Goal: Task Accomplishment & Management: Use online tool/utility

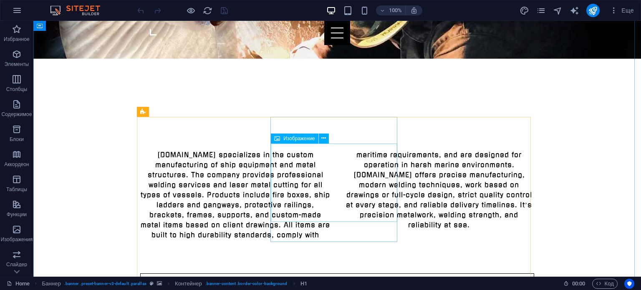
scroll to position [345, 0]
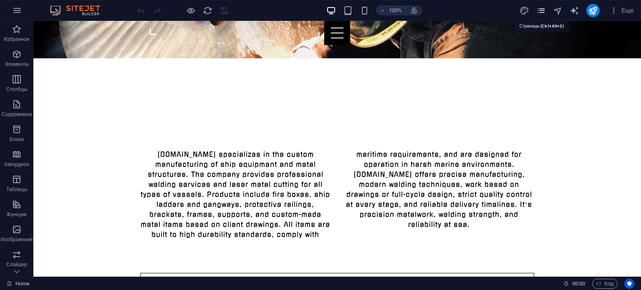
click at [541, 12] on icon "pages" at bounding box center [541, 11] width 10 height 10
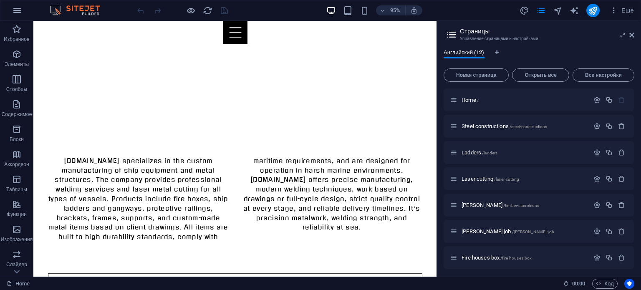
scroll to position [359, 0]
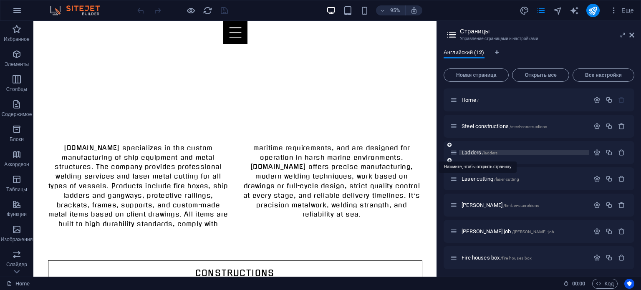
click at [478, 151] on span "Ladders /ladders" at bounding box center [479, 152] width 36 height 6
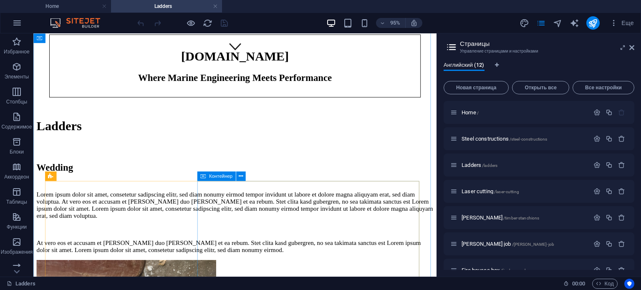
scroll to position [228, 0]
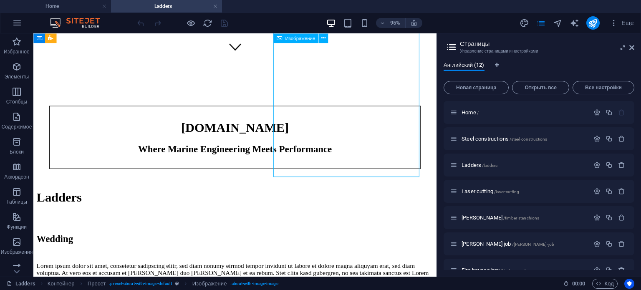
select select "px"
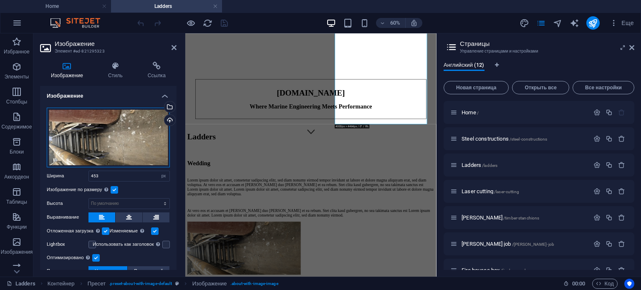
click at [115, 143] on div "Перетащите файлы сюда, нажмите, чтобы выбрать файлы, или выберите файлы из разд…" at bounding box center [108, 138] width 123 height 60
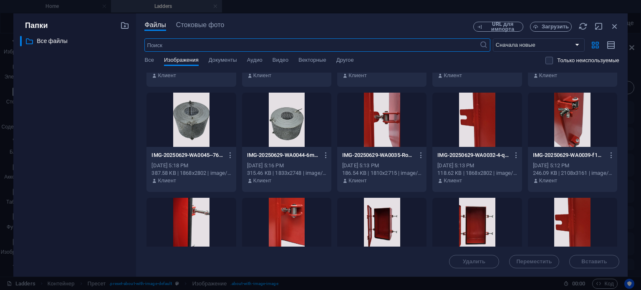
scroll to position [0, 0]
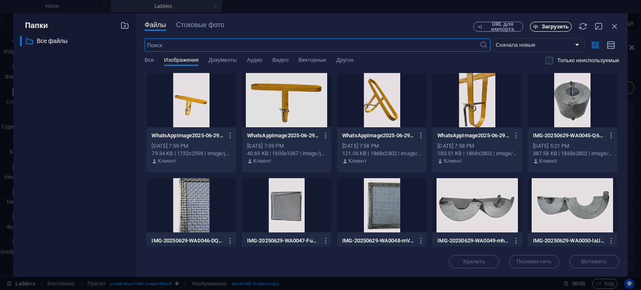
click at [546, 26] on span "Загрузить" at bounding box center [554, 26] width 27 height 5
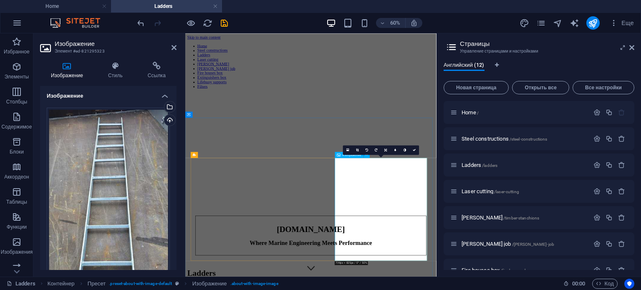
click at [357, 149] on icon at bounding box center [357, 149] width 3 height 3
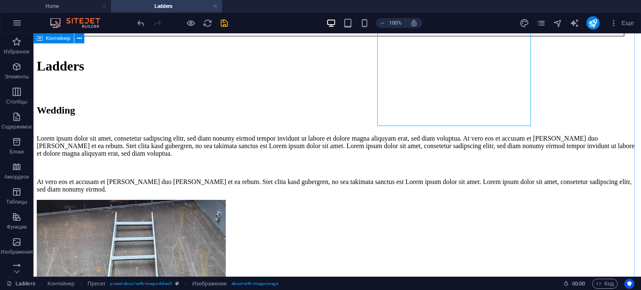
scroll to position [287, 0]
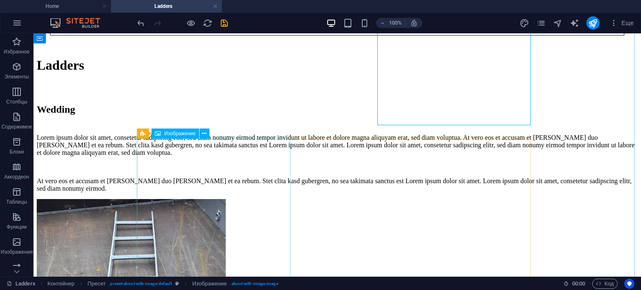
select select "%"
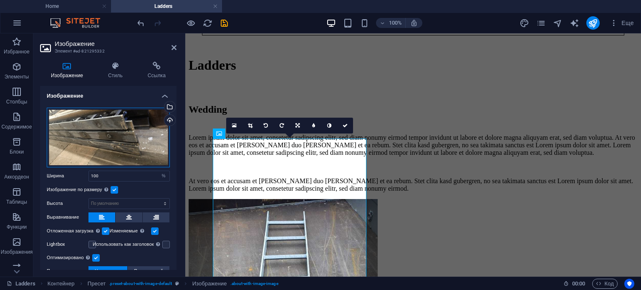
click at [114, 138] on div "Перетащите файлы сюда, нажмите, чтобы выбрать файлы, или выберите файлы из разд…" at bounding box center [108, 138] width 123 height 60
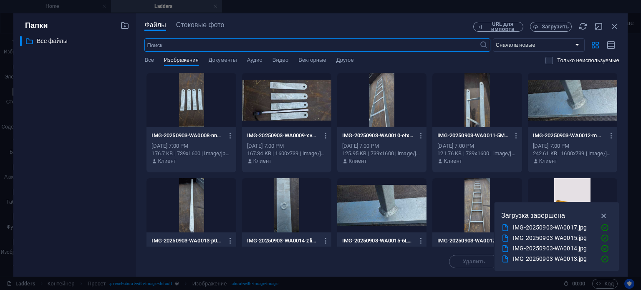
click at [476, 101] on div at bounding box center [476, 100] width 89 height 54
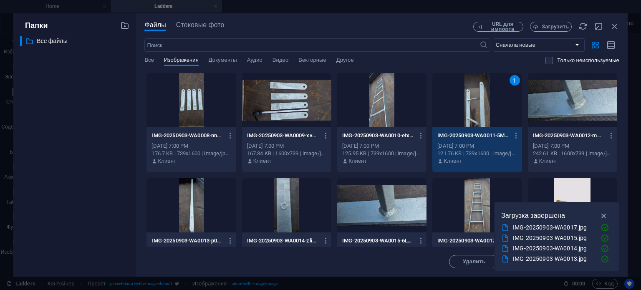
click at [476, 101] on div "1" at bounding box center [476, 100] width 89 height 54
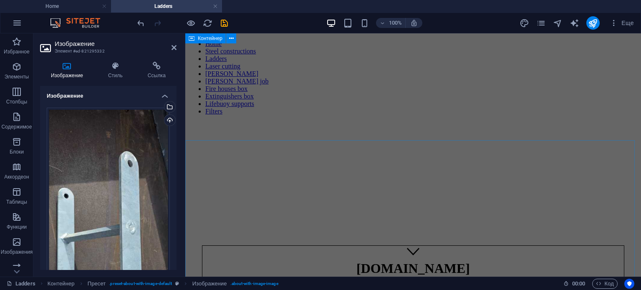
scroll to position [0, 0]
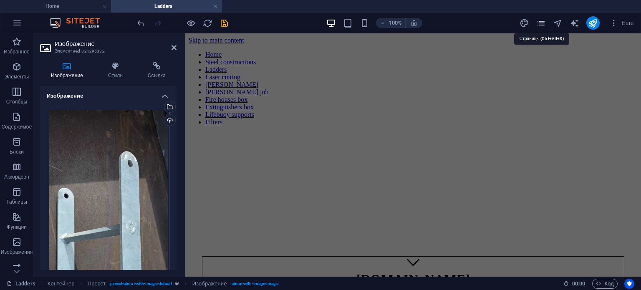
click at [539, 21] on icon "pages" at bounding box center [541, 23] width 10 height 10
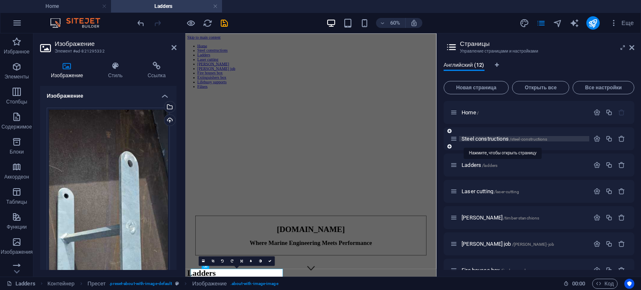
click at [485, 140] on span "Steel constructions /steel-constructions" at bounding box center [504, 139] width 86 height 6
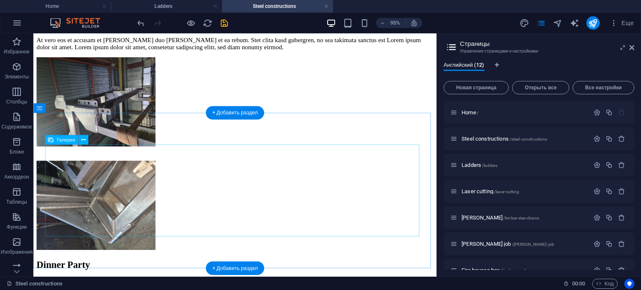
scroll to position [883, 0]
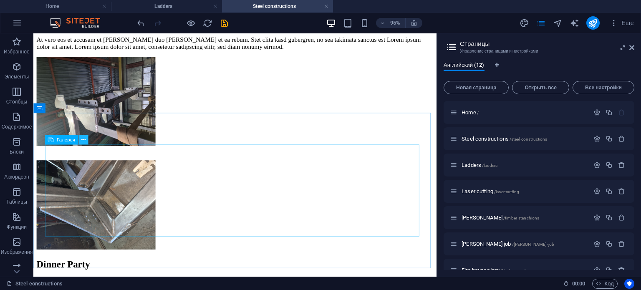
click at [82, 141] on icon at bounding box center [83, 140] width 4 height 8
click at [79, 108] on button at bounding box center [77, 108] width 10 height 10
click at [77, 110] on icon at bounding box center [77, 108] width 4 height 8
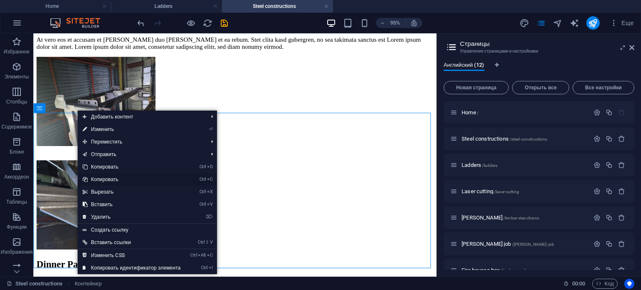
click at [106, 177] on link "Ctrl C Копировать" at bounding box center [132, 179] width 108 height 13
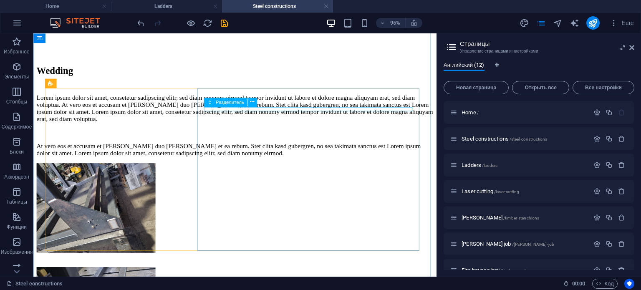
scroll to position [291, 0]
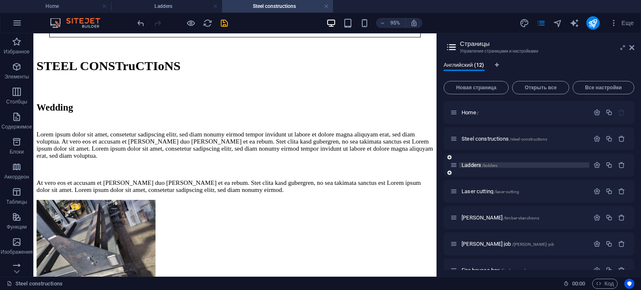
click at [473, 164] on span "Ladders /ladders" at bounding box center [479, 165] width 36 height 6
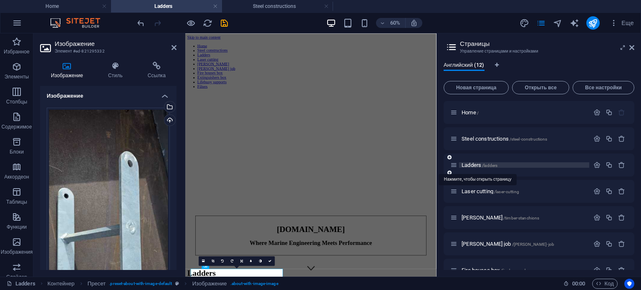
click at [469, 164] on span "Ladders /ladders" at bounding box center [479, 165] width 36 height 6
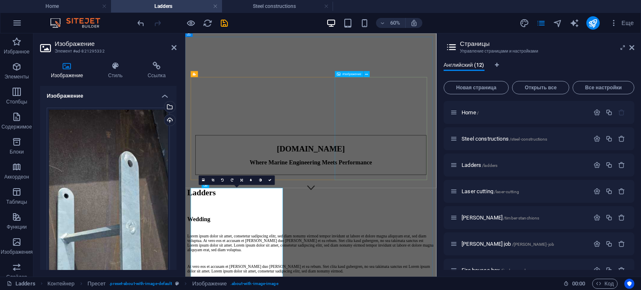
scroll to position [299, 0]
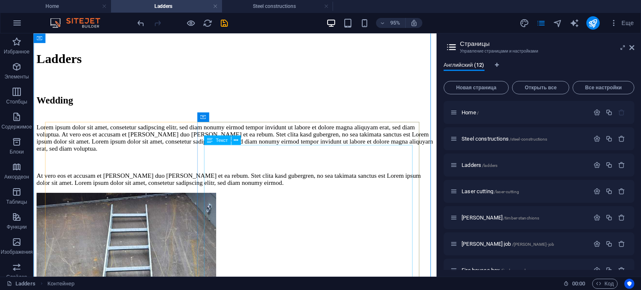
scroll to position [448, 0]
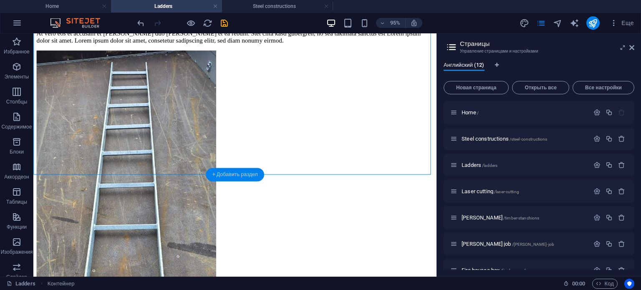
click at [246, 173] on div "+ Добавить раздел" at bounding box center [235, 174] width 58 height 13
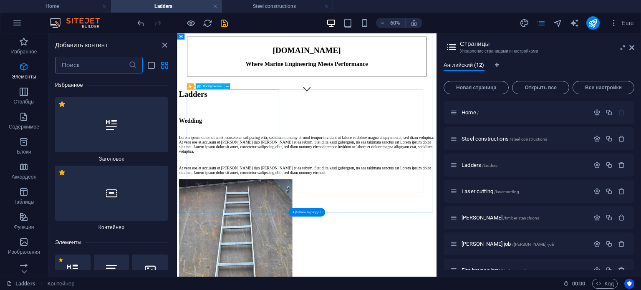
scroll to position [2667, 0]
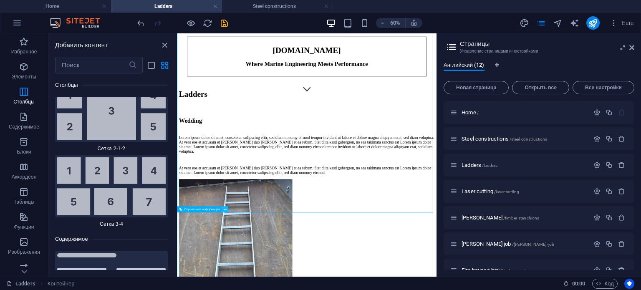
click at [224, 210] on icon at bounding box center [225, 208] width 3 height 5
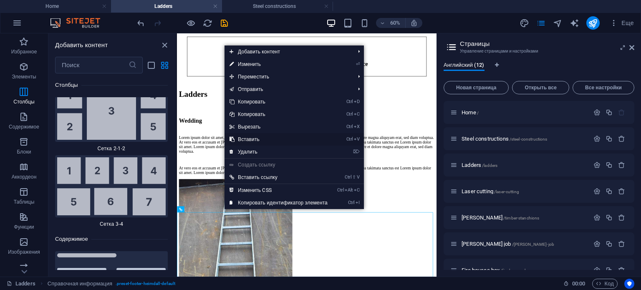
click at [254, 138] on link "Ctrl V Вставить" at bounding box center [278, 139] width 108 height 13
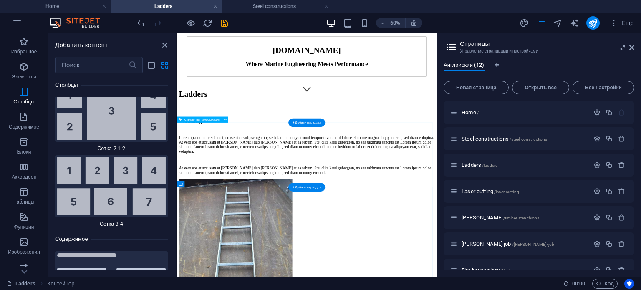
scroll to position [448, 0]
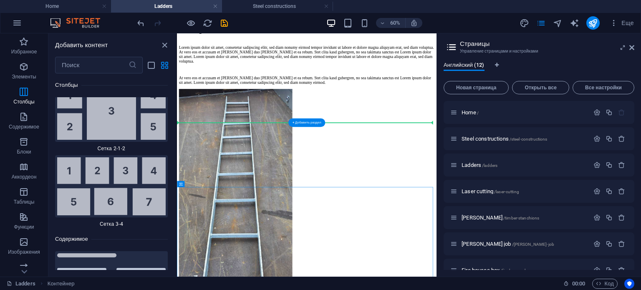
drag, startPoint x: 313, startPoint y: 311, endPoint x: 311, endPoint y: 181, distance: 130.6
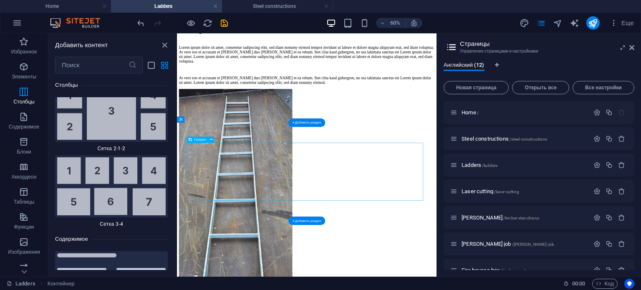
select select "4"
select select "%"
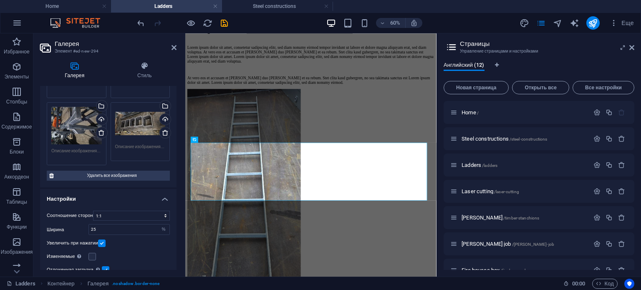
scroll to position [0, 0]
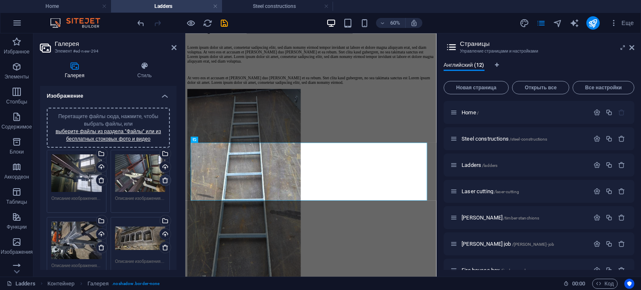
click at [164, 180] on icon at bounding box center [165, 180] width 7 height 7
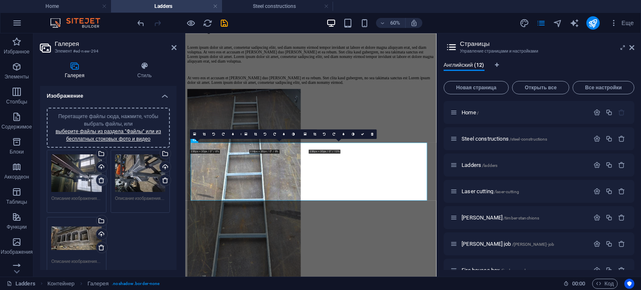
click at [100, 179] on icon at bounding box center [101, 180] width 7 height 7
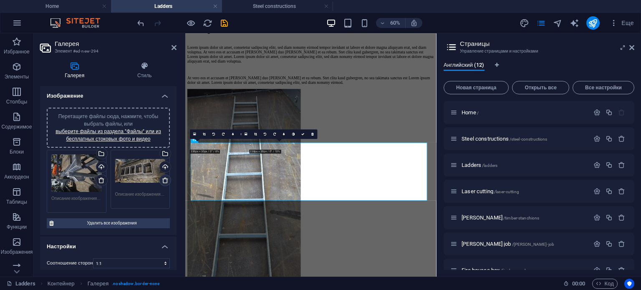
click at [162, 180] on icon at bounding box center [165, 180] width 7 height 7
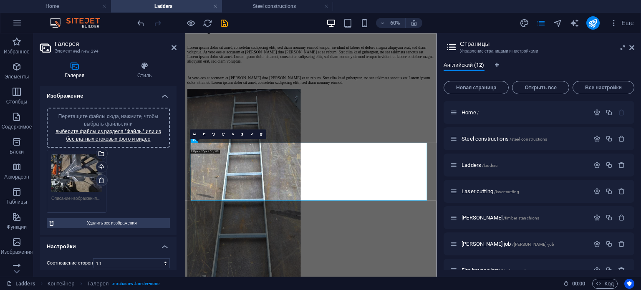
click at [100, 180] on icon at bounding box center [101, 180] width 7 height 7
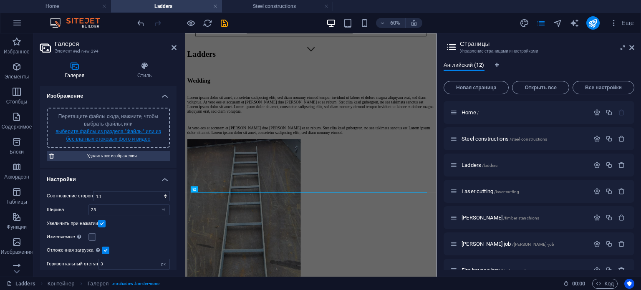
click at [105, 132] on link "выберите файлы из раздела "Файлы" или из бесплатных стоковых фото и видео" at bounding box center [108, 134] width 106 height 13
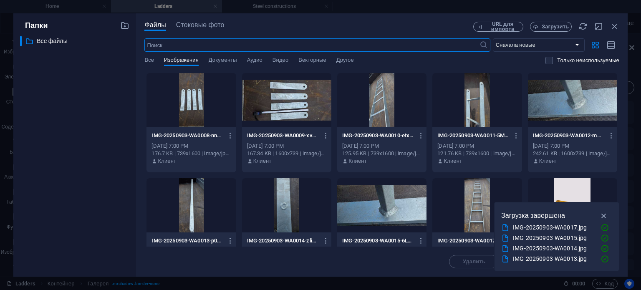
scroll to position [0, 0]
click at [382, 102] on div at bounding box center [381, 100] width 89 height 54
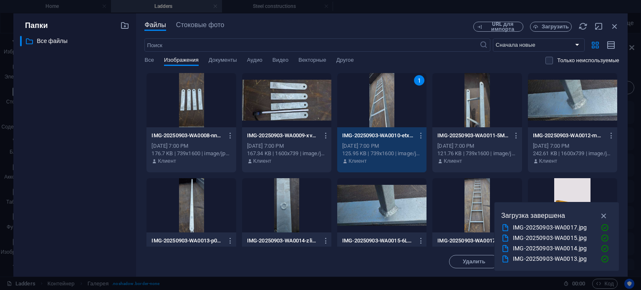
click at [466, 100] on div at bounding box center [476, 100] width 89 height 54
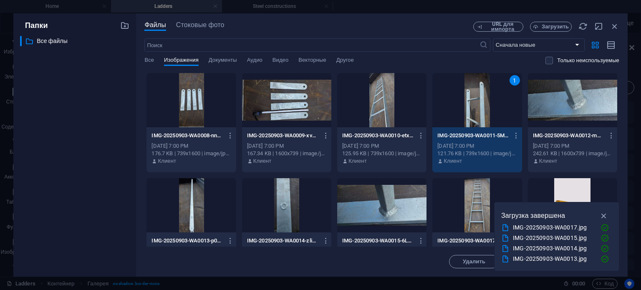
click at [478, 204] on div at bounding box center [476, 205] width 89 height 54
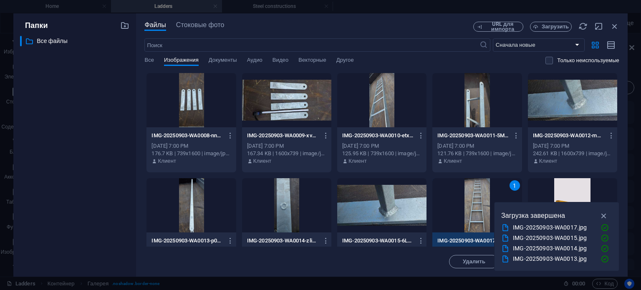
click at [196, 103] on div at bounding box center [190, 100] width 89 height 54
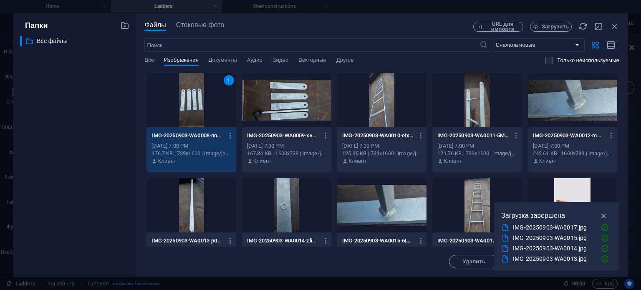
click at [317, 104] on div at bounding box center [286, 100] width 89 height 54
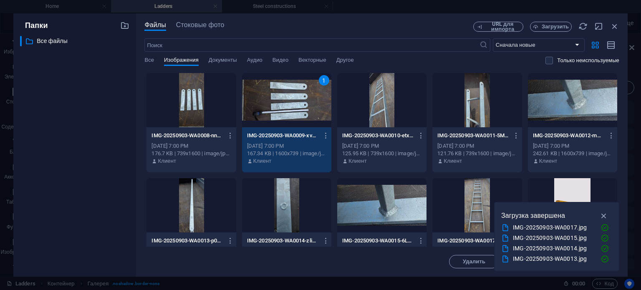
click at [475, 102] on div at bounding box center [476, 100] width 89 height 54
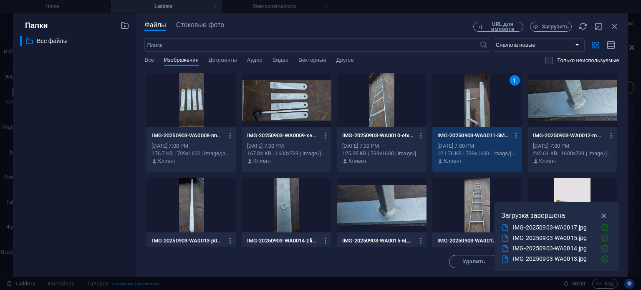
click at [475, 102] on div "1" at bounding box center [476, 100] width 89 height 54
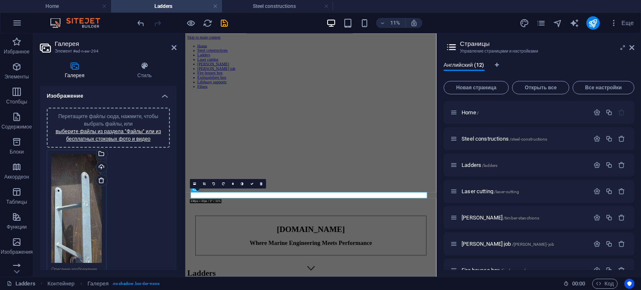
scroll to position [365, 0]
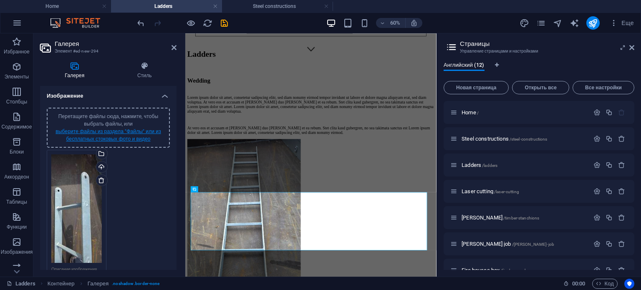
click at [120, 134] on link "выберите файлы из раздела "Файлы" или из бесплатных стоковых фото и видео" at bounding box center [108, 134] width 106 height 13
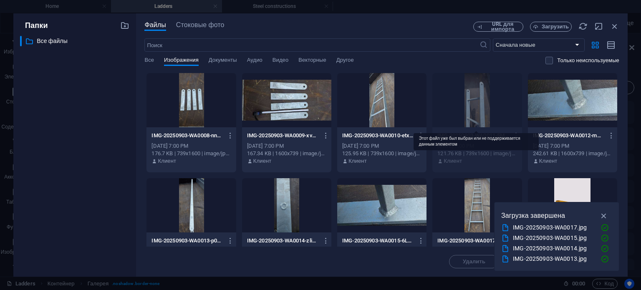
click at [484, 103] on div at bounding box center [476, 100] width 89 height 54
click at [374, 91] on div at bounding box center [381, 100] width 89 height 54
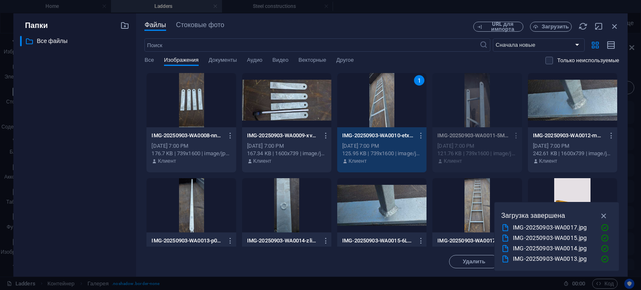
click at [596, 96] on div at bounding box center [572, 100] width 89 height 54
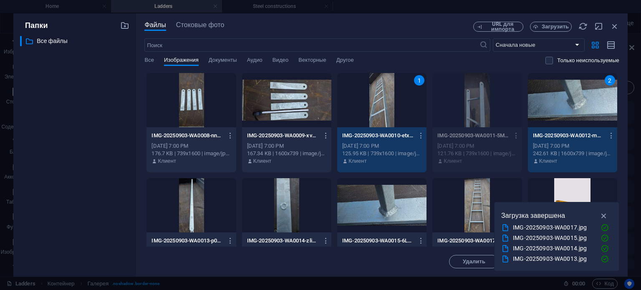
click at [490, 189] on div at bounding box center [476, 205] width 89 height 54
click at [280, 201] on div at bounding box center [286, 205] width 89 height 54
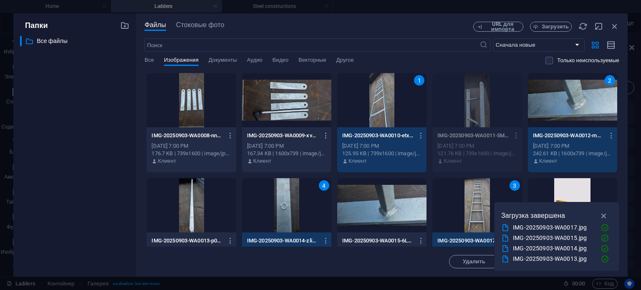
click at [192, 198] on div at bounding box center [190, 205] width 89 height 54
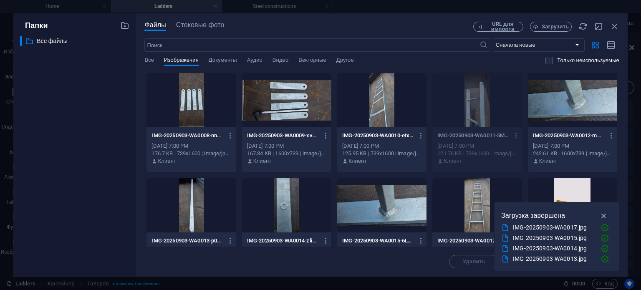
click at [378, 93] on div at bounding box center [381, 100] width 89 height 54
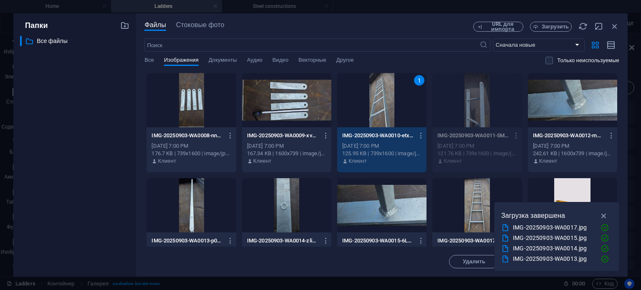
click at [476, 192] on div at bounding box center [476, 205] width 89 height 54
click at [574, 83] on div at bounding box center [572, 100] width 89 height 54
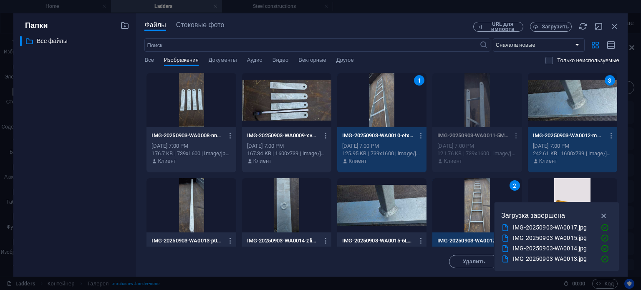
click at [394, 195] on div at bounding box center [381, 205] width 89 height 54
click at [298, 191] on div at bounding box center [286, 205] width 89 height 54
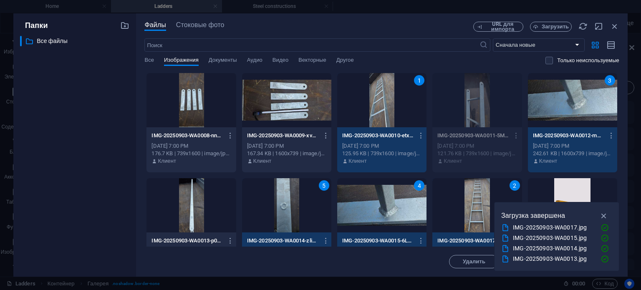
click at [204, 193] on div at bounding box center [190, 205] width 89 height 54
click at [195, 90] on div at bounding box center [190, 100] width 89 height 54
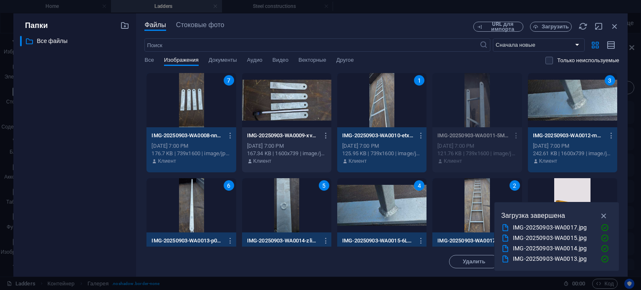
click at [316, 91] on div at bounding box center [286, 100] width 89 height 54
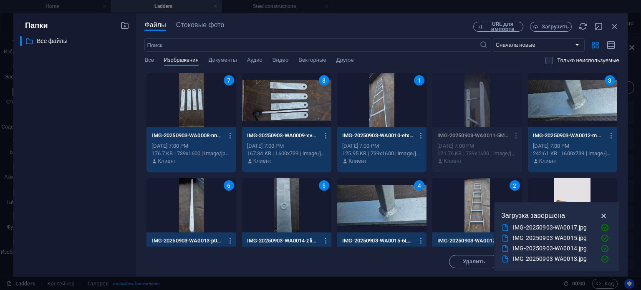
click at [604, 216] on icon "button" at bounding box center [604, 215] width 10 height 9
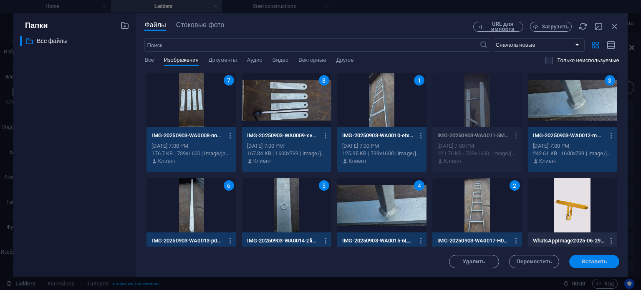
click at [595, 261] on span "Вставить" at bounding box center [593, 261] width 25 height 5
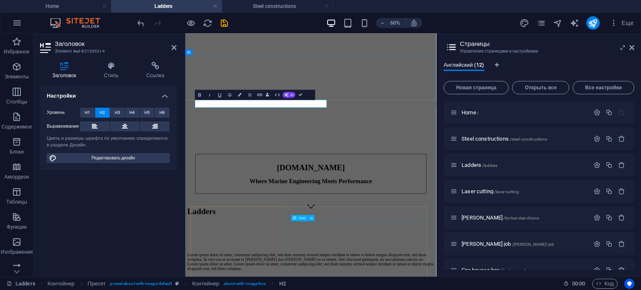
scroll to position [105, 0]
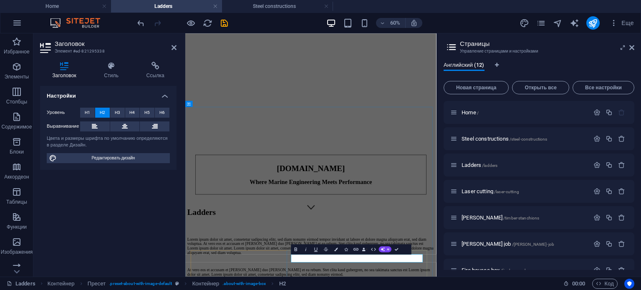
scroll to position [18, 0]
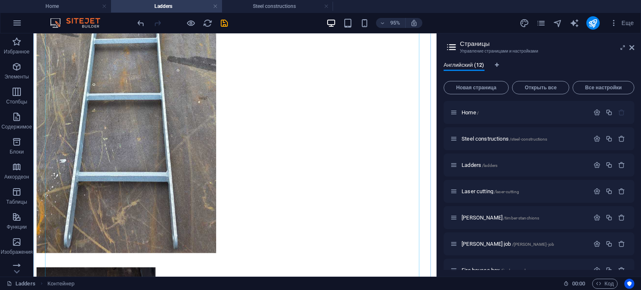
scroll to position [617, 0]
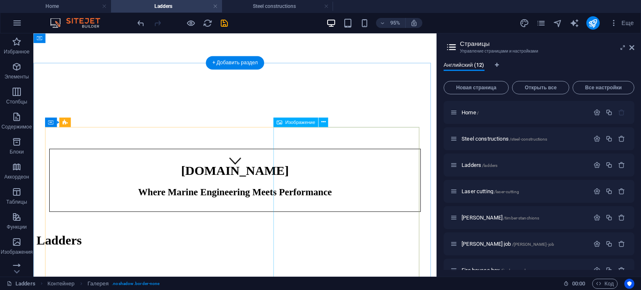
scroll to position [0, 0]
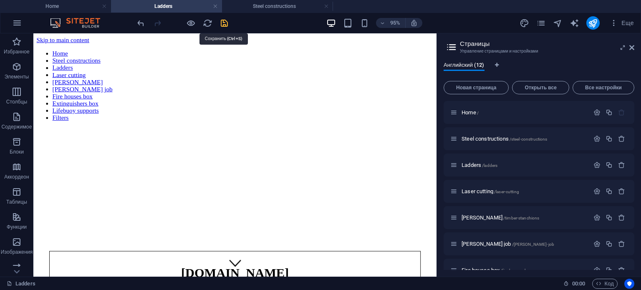
click at [224, 22] on icon "save" at bounding box center [224, 23] width 10 height 10
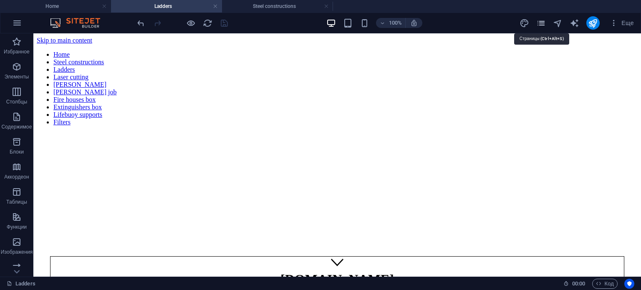
click at [544, 23] on icon "pages" at bounding box center [541, 23] width 10 height 10
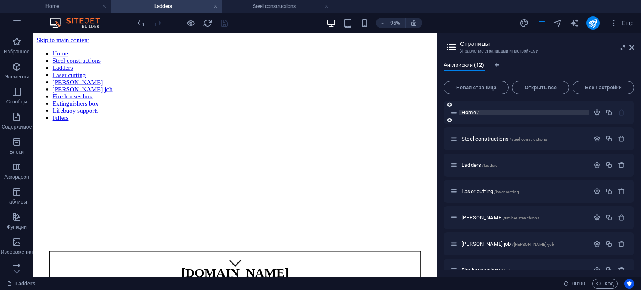
click at [468, 110] on span "Home /" at bounding box center [469, 112] width 17 height 6
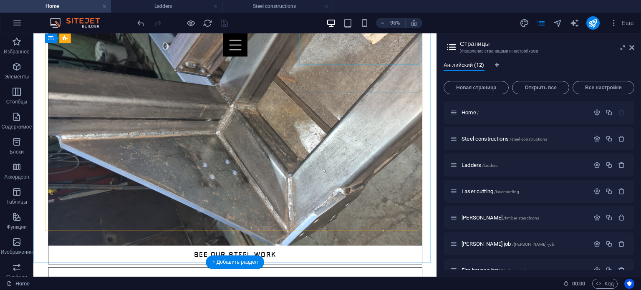
scroll to position [648, 0]
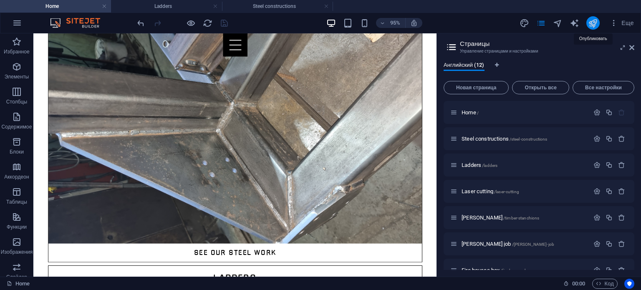
click at [590, 23] on icon "publish" at bounding box center [593, 23] width 10 height 10
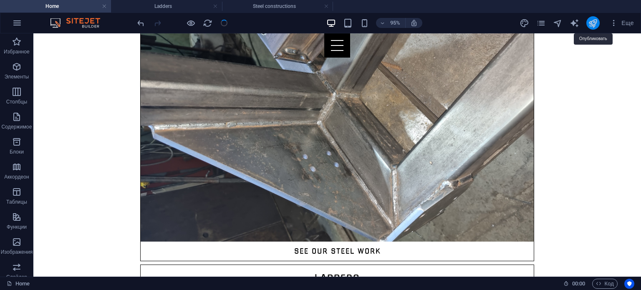
scroll to position [636, 0]
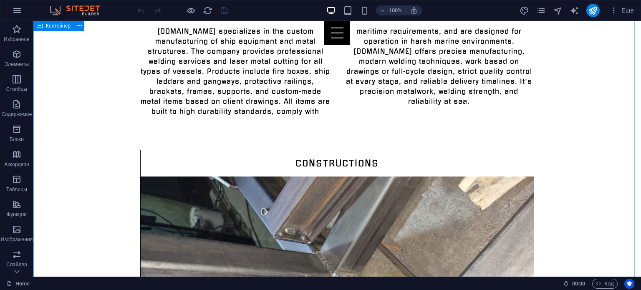
scroll to position [469, 0]
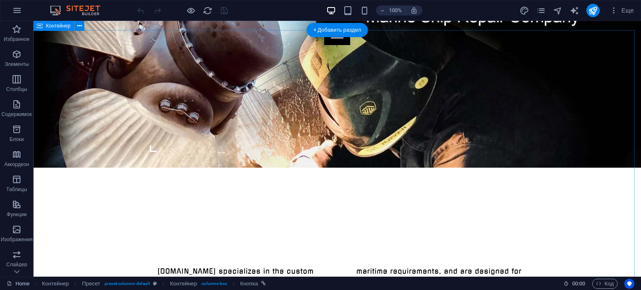
scroll to position [225, 0]
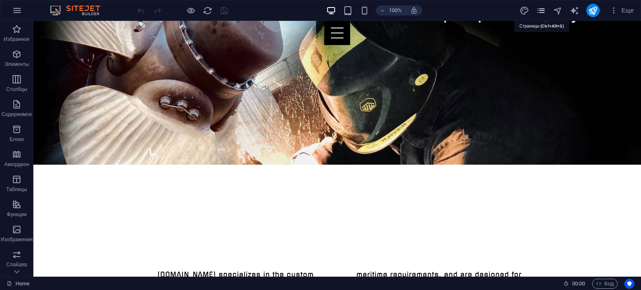
click at [542, 6] on icon "pages" at bounding box center [541, 11] width 10 height 10
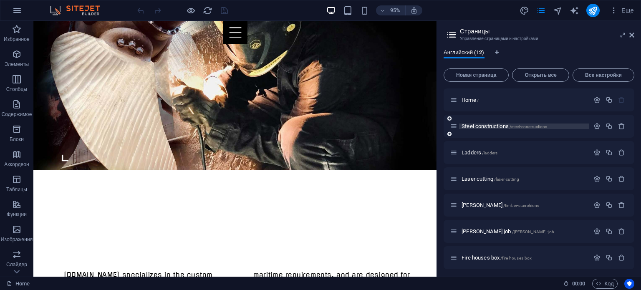
click at [496, 126] on span "Steel constructions /steel-constructions" at bounding box center [504, 126] width 86 height 6
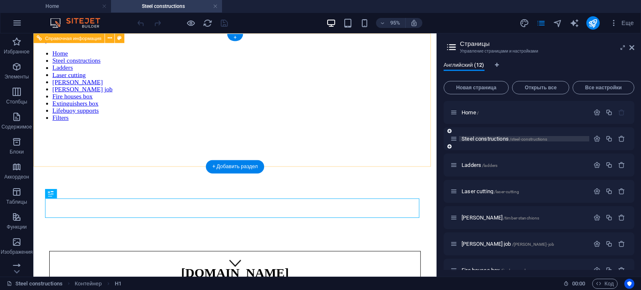
scroll to position [0, 0]
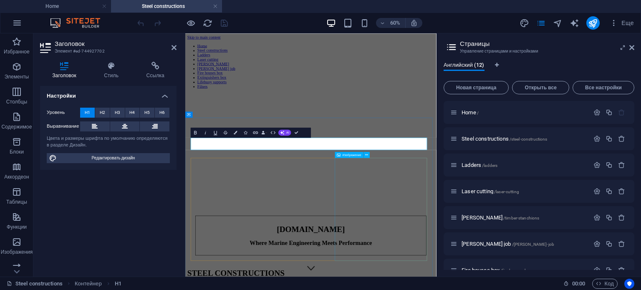
scroll to position [0, 4]
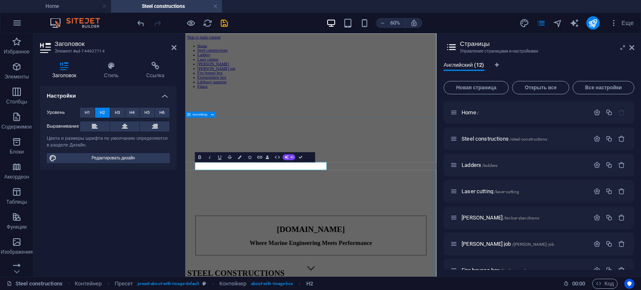
scroll to position [101, 0]
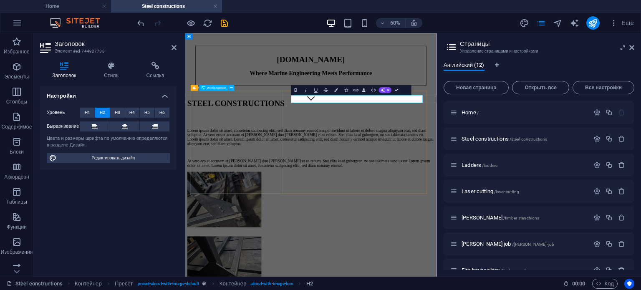
scroll to position [284, 0]
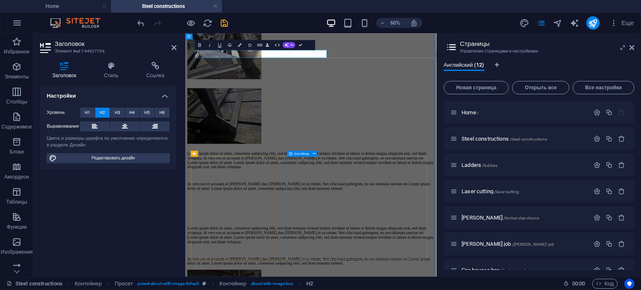
scroll to position [530, 0]
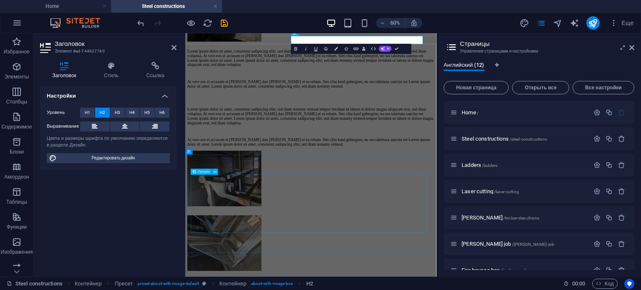
scroll to position [742, 0]
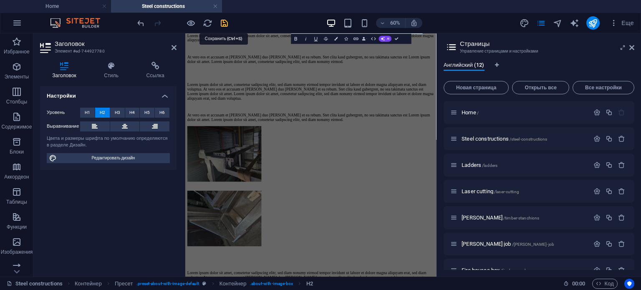
click at [223, 19] on icon "save" at bounding box center [224, 23] width 10 height 10
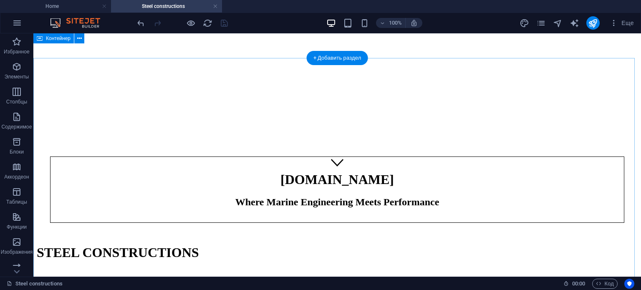
scroll to position [89, 0]
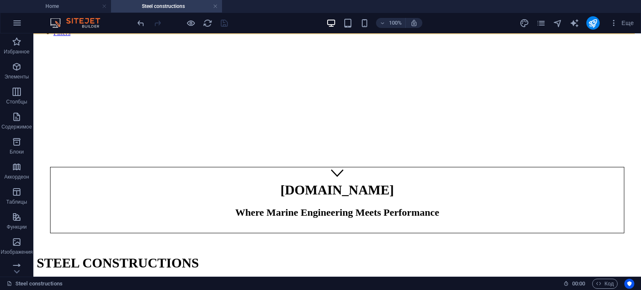
click at [335, 43] on div at bounding box center [337, 43] width 601 height 0
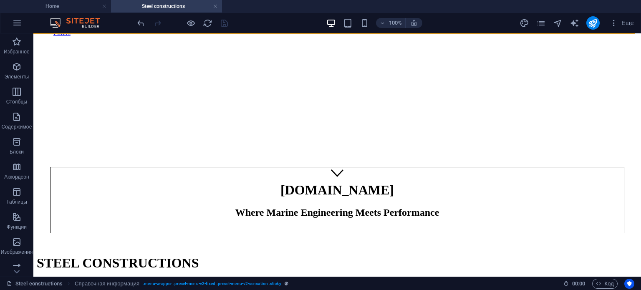
click at [544, 23] on icon "pages" at bounding box center [541, 23] width 10 height 10
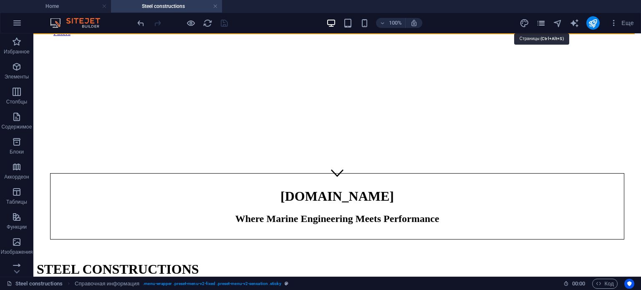
scroll to position [0, 0]
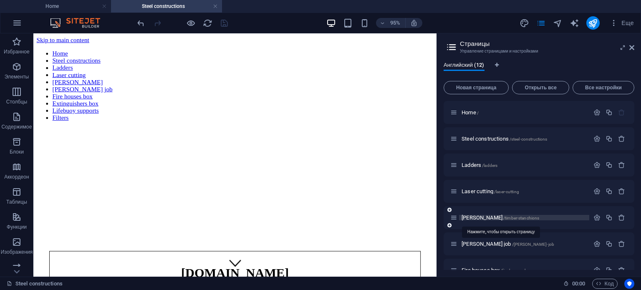
click at [490, 216] on span "Timber stanchions /timber-stanchions" at bounding box center [500, 217] width 78 height 6
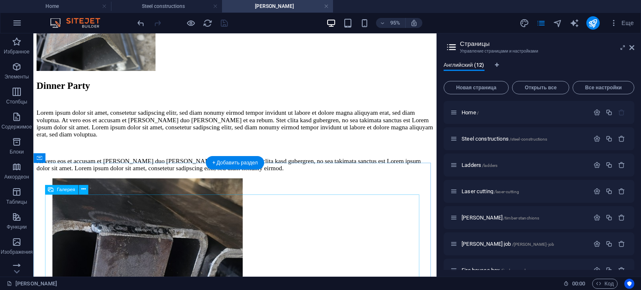
scroll to position [987, 0]
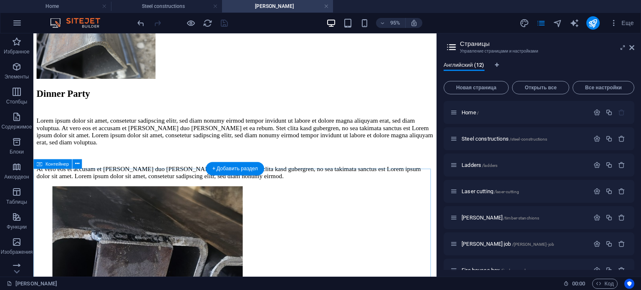
click at [77, 161] on icon at bounding box center [77, 163] width 4 height 8
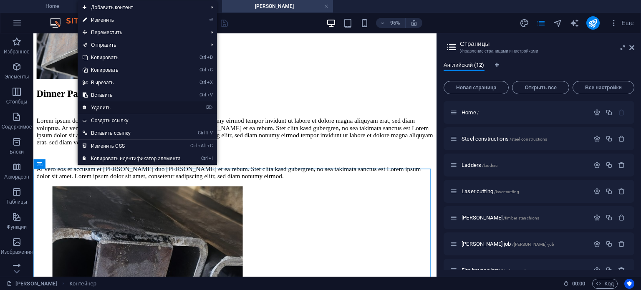
click at [106, 106] on link "⌦ Удалить" at bounding box center [132, 107] width 108 height 13
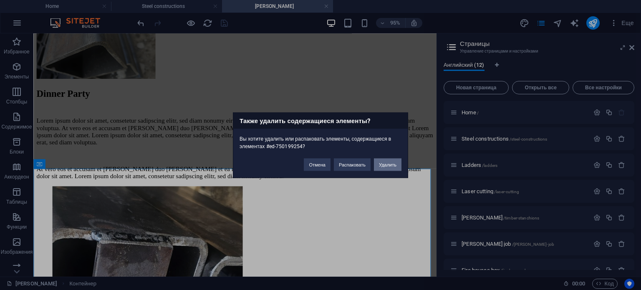
click at [389, 162] on button "Удалить" at bounding box center [388, 164] width 28 height 13
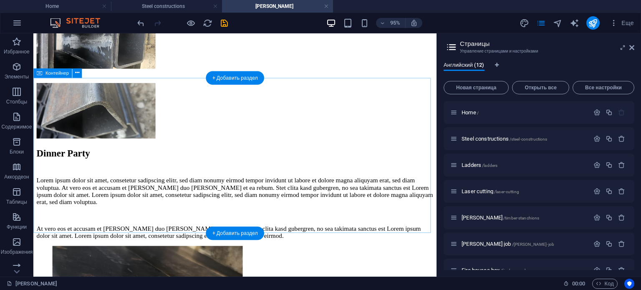
scroll to position [926, 0]
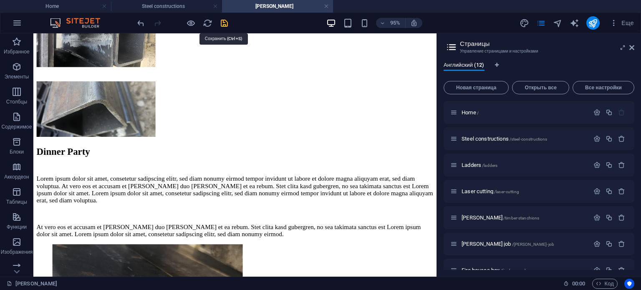
click at [224, 23] on icon "save" at bounding box center [224, 23] width 10 height 10
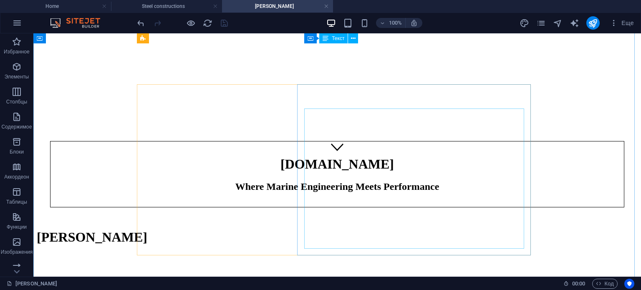
scroll to position [0, 0]
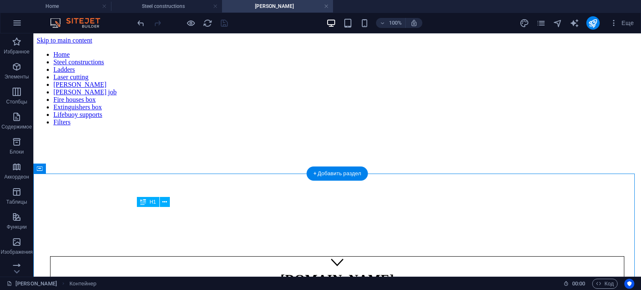
drag, startPoint x: 409, startPoint y: 218, endPoint x: 277, endPoint y: 218, distance: 132.2
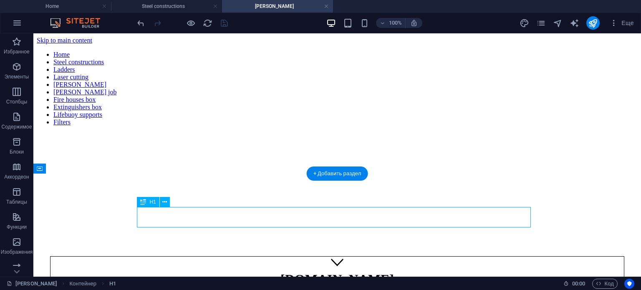
drag, startPoint x: 256, startPoint y: 215, endPoint x: 393, endPoint y: 219, distance: 136.5
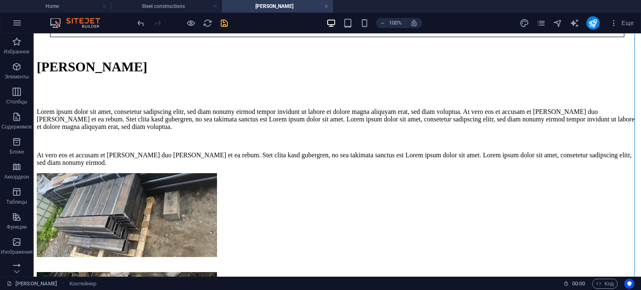
scroll to position [286, 0]
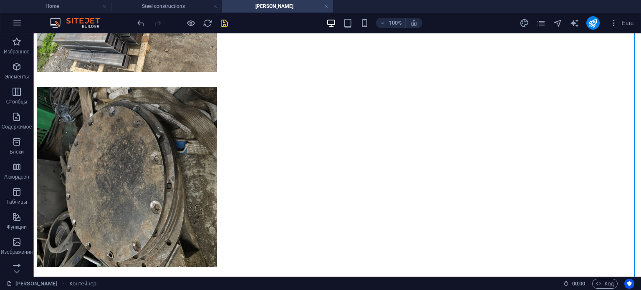
scroll to position [471, 0]
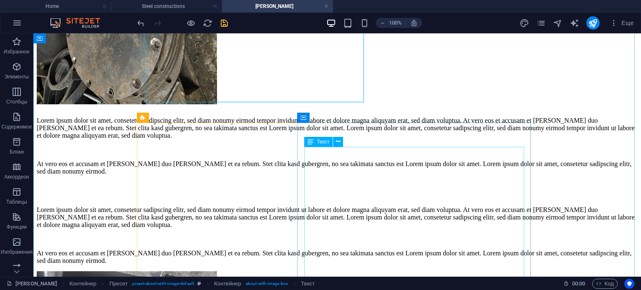
scroll to position [634, 0]
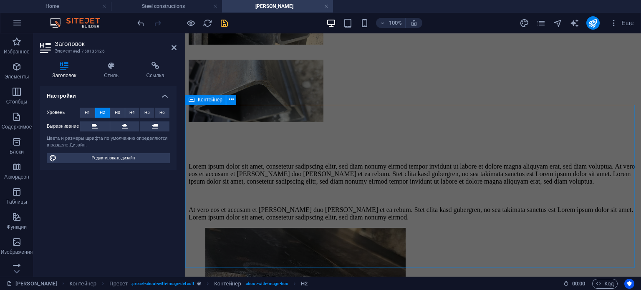
scroll to position [856, 0]
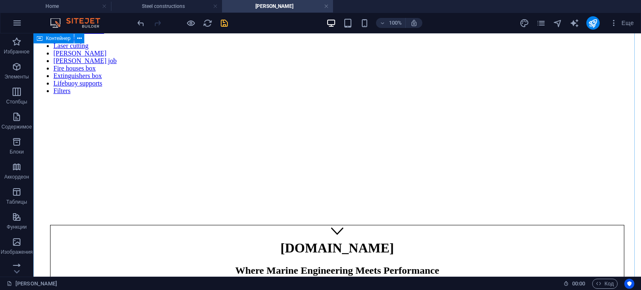
scroll to position [0, 0]
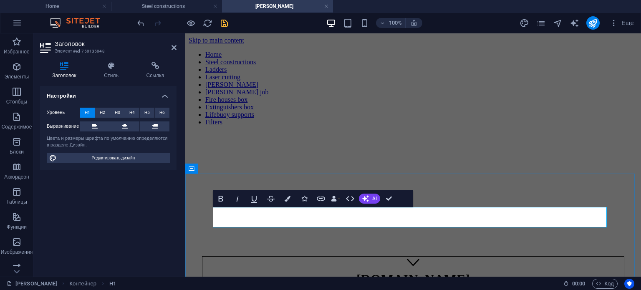
scroll to position [0, 4]
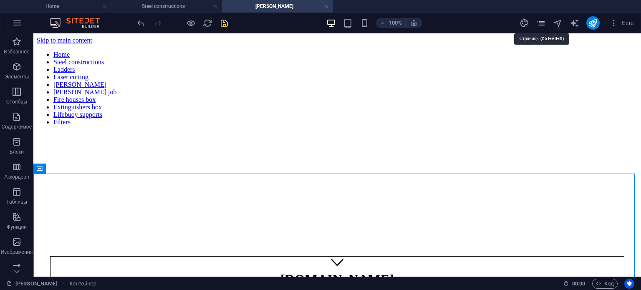
click at [546, 26] on icon "pages" at bounding box center [541, 23] width 10 height 10
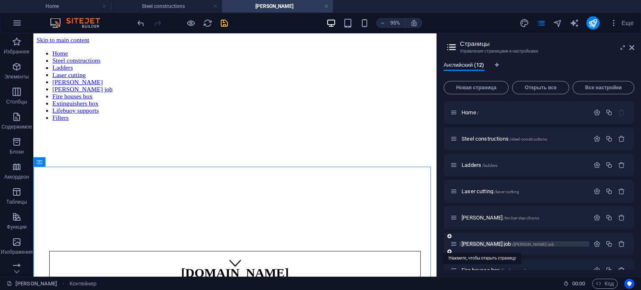
click at [478, 244] on span "[PERSON_NAME] job /[PERSON_NAME]-job" at bounding box center [507, 244] width 93 height 6
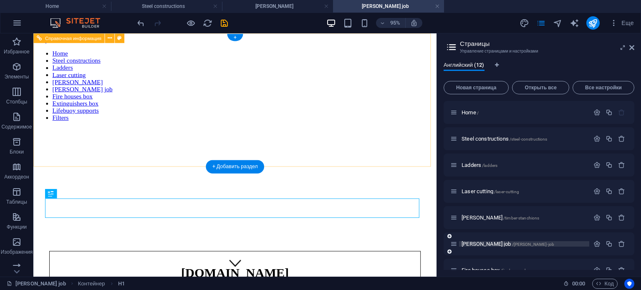
scroll to position [0, 0]
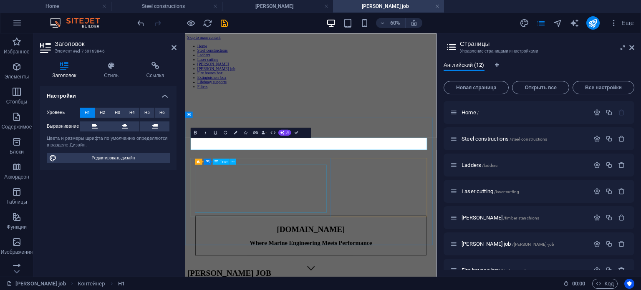
scroll to position [0, 4]
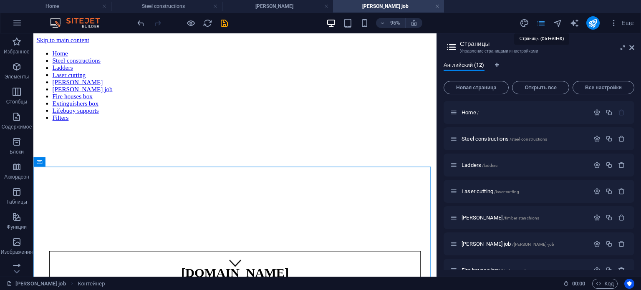
click at [544, 20] on icon "pages" at bounding box center [541, 23] width 10 height 10
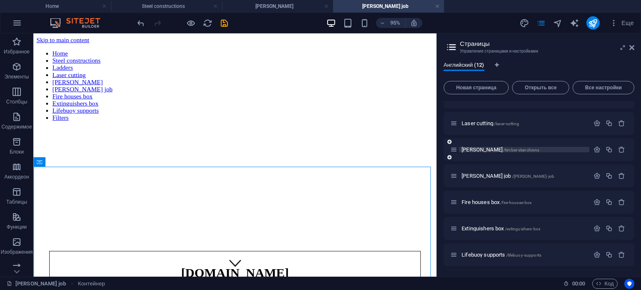
scroll to position [68, 0]
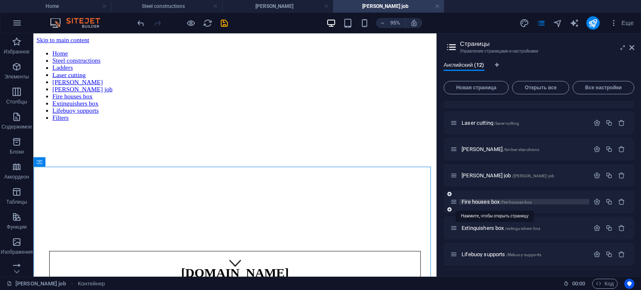
click at [489, 200] on span "Fire houses box /fire-houses-box" at bounding box center [496, 202] width 70 height 6
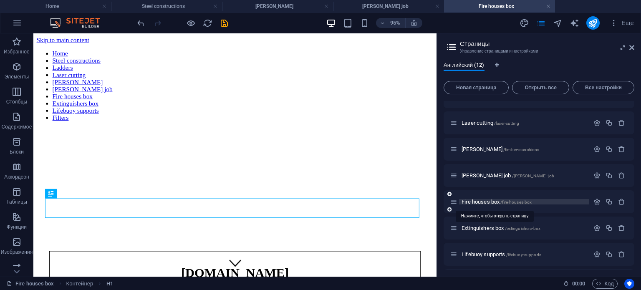
scroll to position [0, 0]
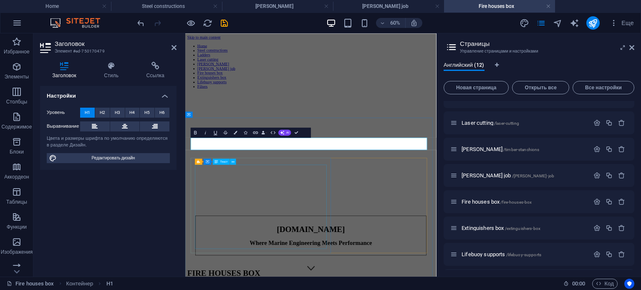
scroll to position [0, 4]
click at [154, 195] on div "Настройки Уровень H1 H2 H3 H4 H5 H6 Выравнивание Цвета и размеры шрифта по умол…" at bounding box center [108, 178] width 136 height 184
click at [224, 23] on icon "save" at bounding box center [224, 23] width 10 height 10
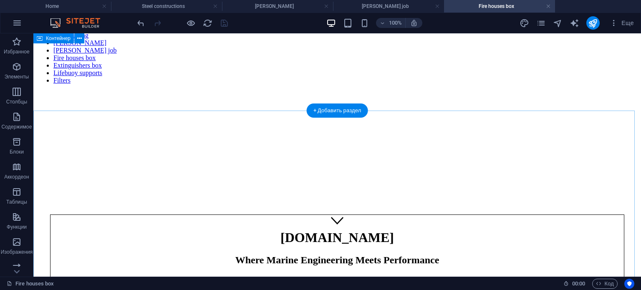
scroll to position [0, 0]
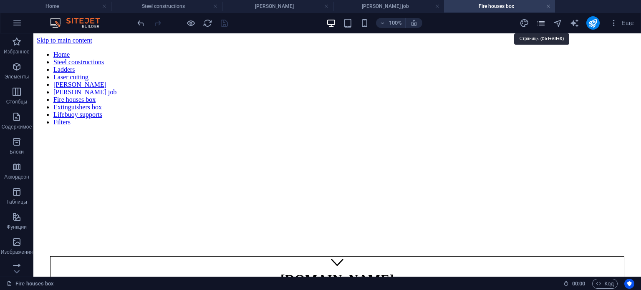
click at [541, 23] on icon "pages" at bounding box center [541, 23] width 10 height 10
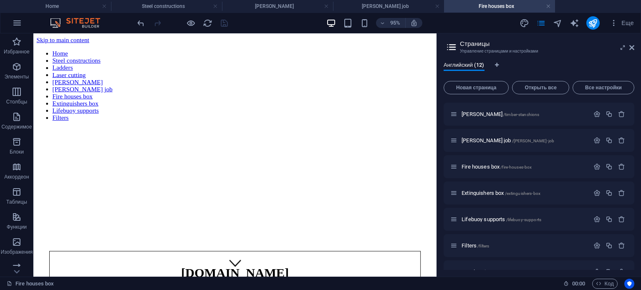
scroll to position [108, 0]
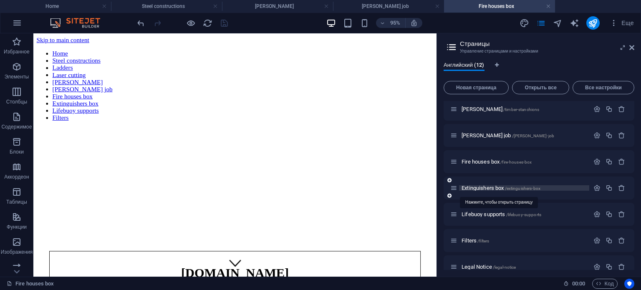
click at [483, 185] on span "Extinguishers box /extinguishers-box" at bounding box center [500, 188] width 79 height 6
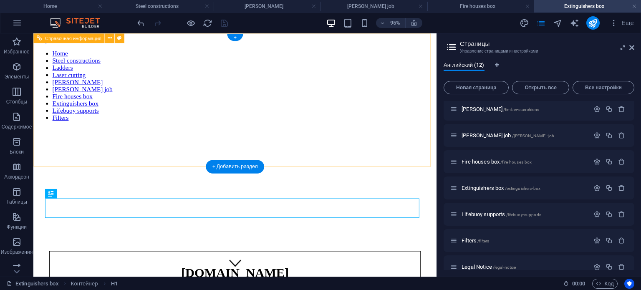
scroll to position [0, 0]
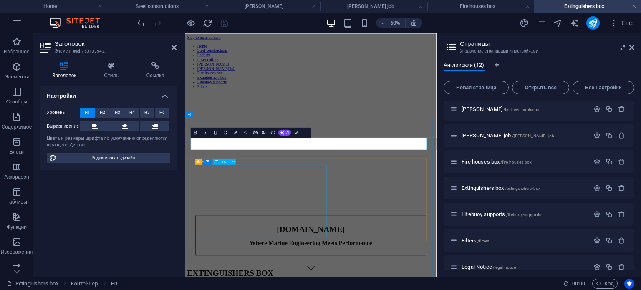
scroll to position [0, 4]
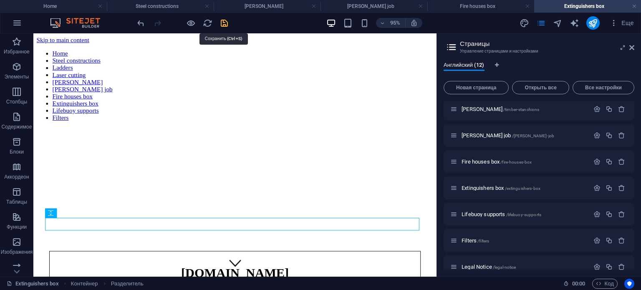
click at [223, 21] on icon "save" at bounding box center [224, 23] width 10 height 10
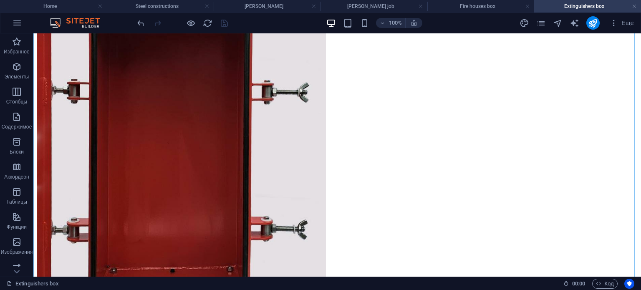
scroll to position [881, 0]
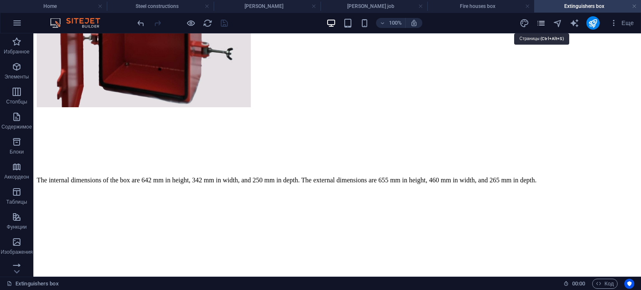
click at [541, 21] on icon "pages" at bounding box center [541, 23] width 10 height 10
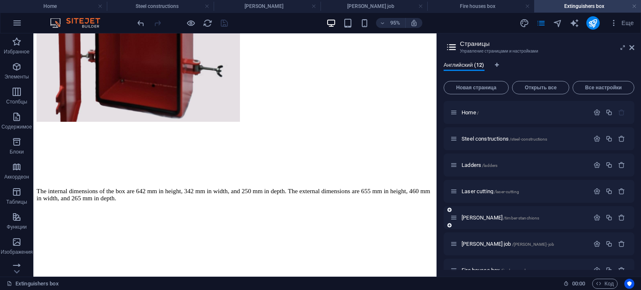
scroll to position [146, 0]
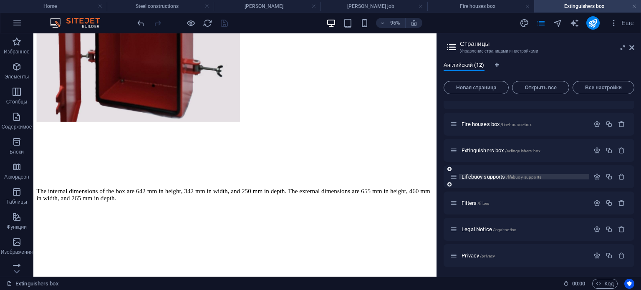
click at [478, 176] on span "Lifebuoy supports /lifebuoy-supports" at bounding box center [501, 177] width 80 height 6
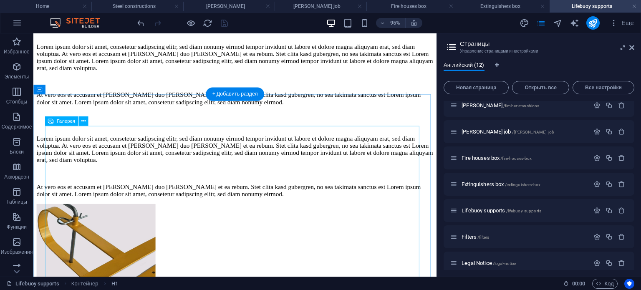
scroll to position [840, 0]
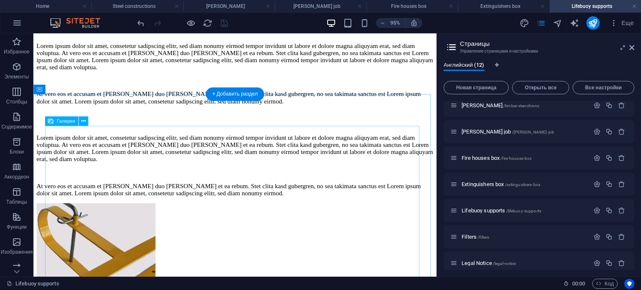
select select "4"
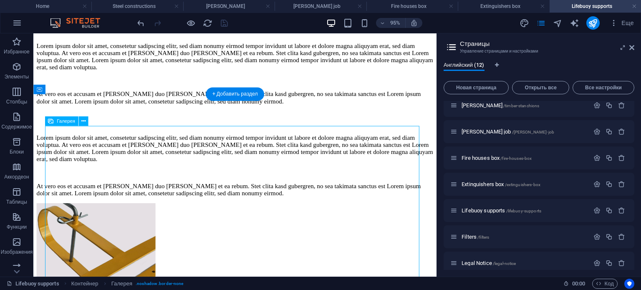
select select "%"
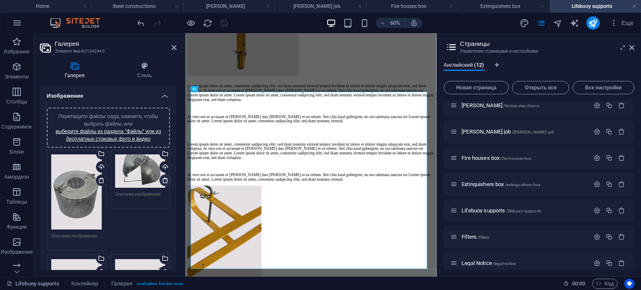
click at [164, 180] on icon at bounding box center [165, 180] width 7 height 7
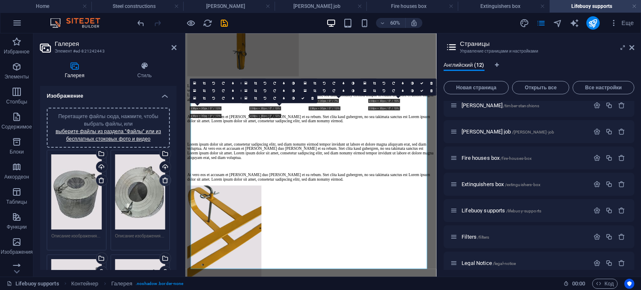
click at [164, 180] on icon at bounding box center [165, 180] width 7 height 7
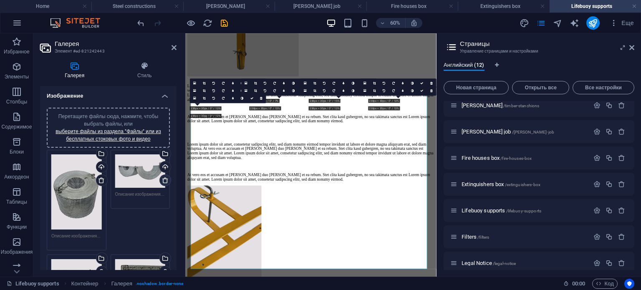
click at [164, 180] on icon at bounding box center [165, 180] width 7 height 7
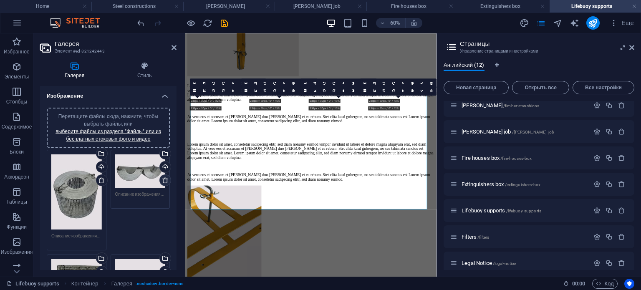
click at [164, 180] on icon at bounding box center [165, 180] width 7 height 7
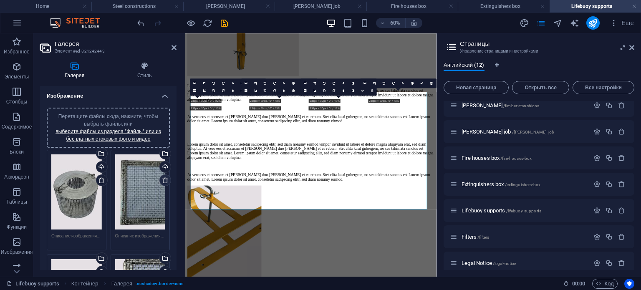
click at [164, 180] on icon at bounding box center [165, 180] width 7 height 7
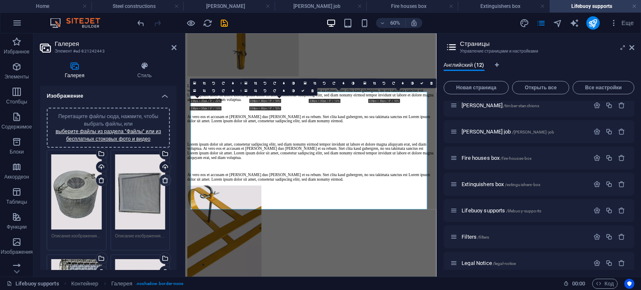
click at [164, 180] on icon at bounding box center [165, 180] width 7 height 7
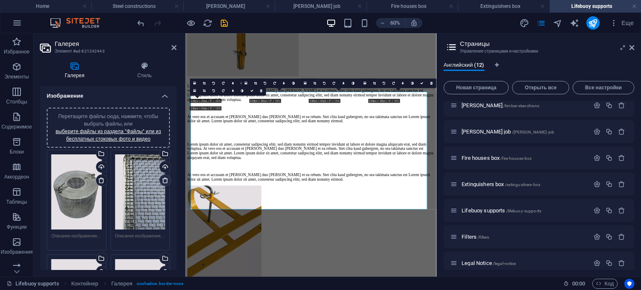
click at [164, 180] on icon at bounding box center [165, 180] width 7 height 7
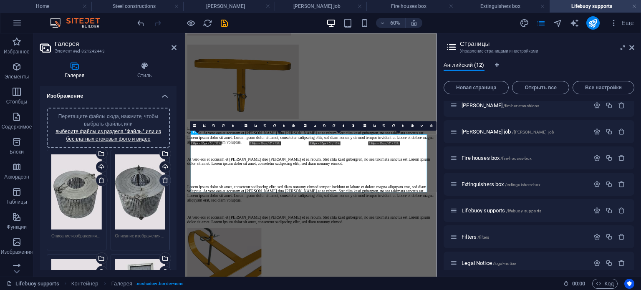
click at [164, 180] on icon at bounding box center [165, 180] width 7 height 7
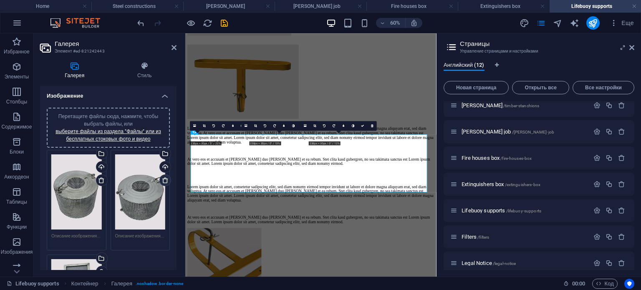
click at [164, 180] on icon at bounding box center [165, 180] width 7 height 7
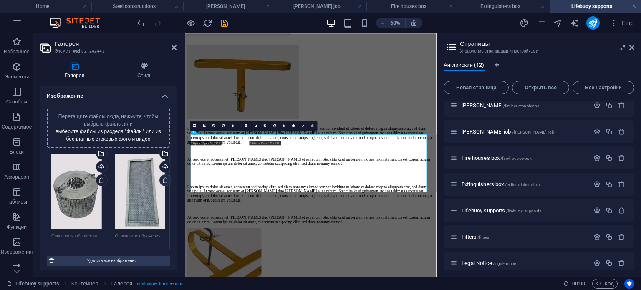
click at [164, 180] on icon at bounding box center [165, 180] width 7 height 7
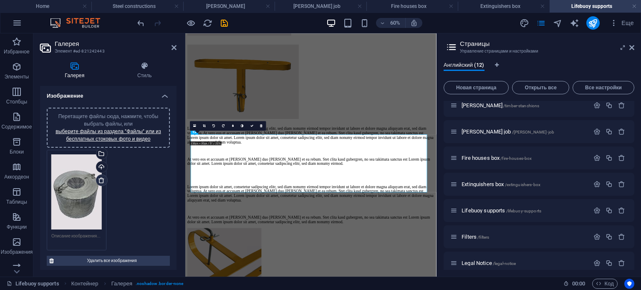
click at [102, 180] on icon at bounding box center [101, 180] width 7 height 7
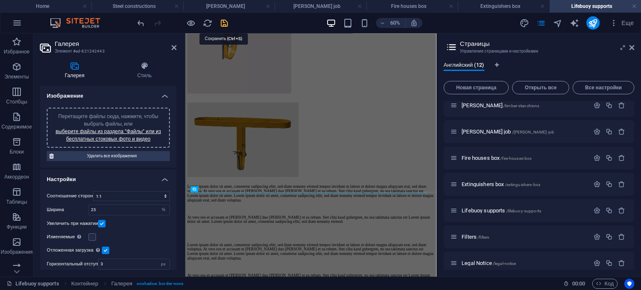
click at [226, 24] on icon "save" at bounding box center [224, 23] width 10 height 10
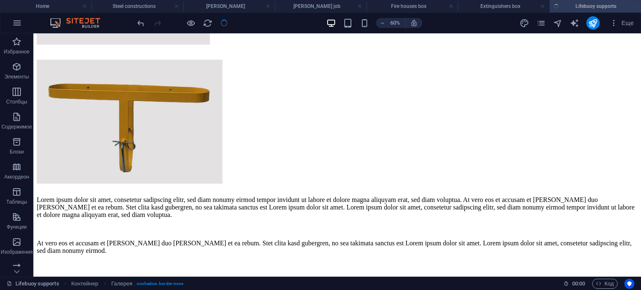
scroll to position [835, 0]
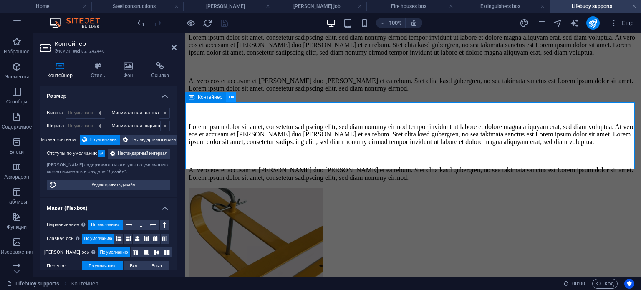
click at [229, 98] on icon at bounding box center [231, 97] width 5 height 9
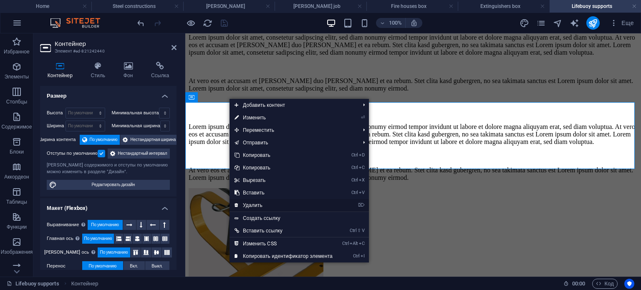
click at [261, 203] on link "⌦ Удалить" at bounding box center [283, 205] width 108 height 13
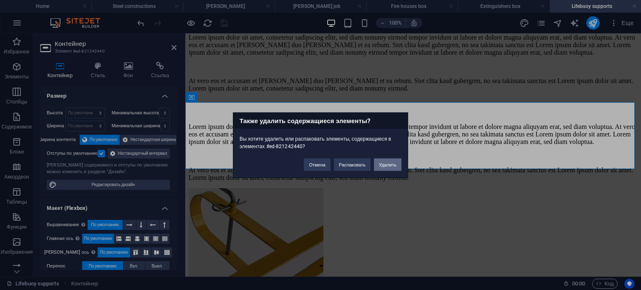
click at [389, 165] on button "Удалить" at bounding box center [388, 164] width 28 height 13
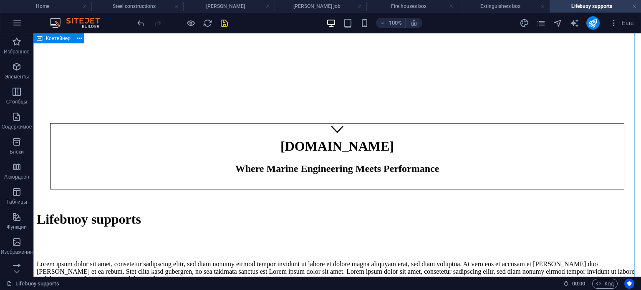
scroll to position [0, 0]
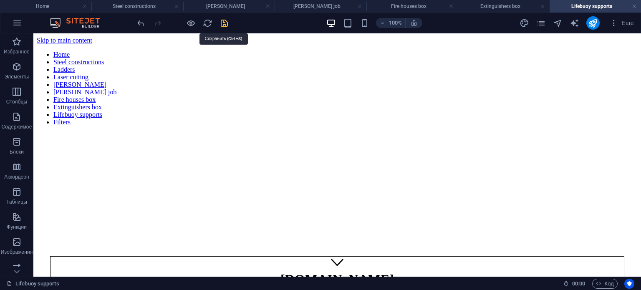
click at [224, 23] on icon "save" at bounding box center [224, 23] width 10 height 10
click at [540, 26] on icon "pages" at bounding box center [541, 23] width 10 height 10
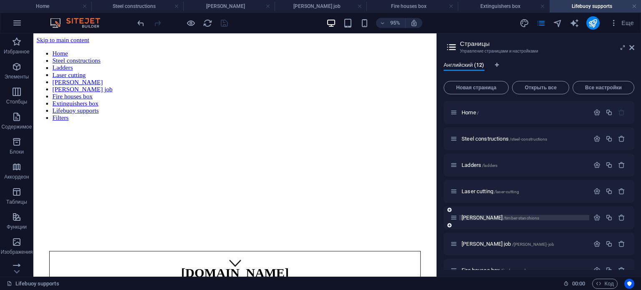
scroll to position [146, 0]
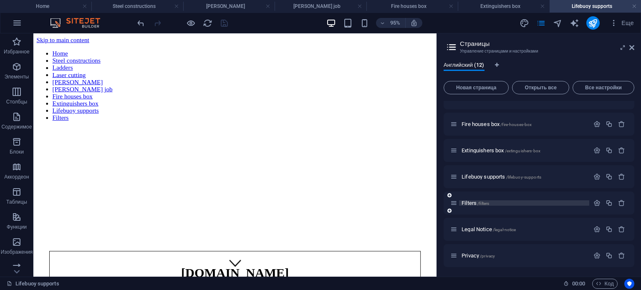
click at [469, 202] on span "Filters /filters" at bounding box center [475, 203] width 28 height 6
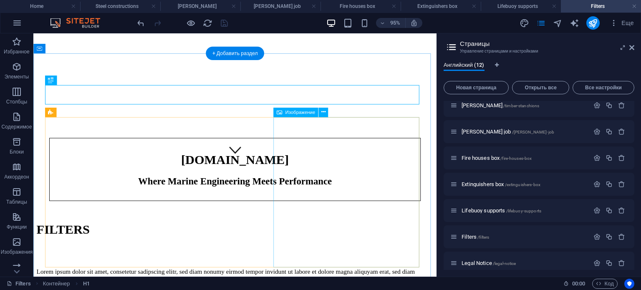
scroll to position [120, 0]
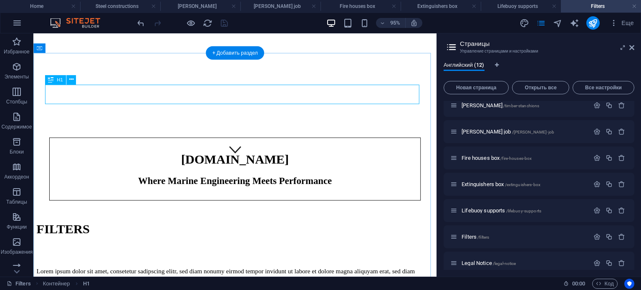
click at [249, 231] on div "FILTERS" at bounding box center [246, 238] width 418 height 15
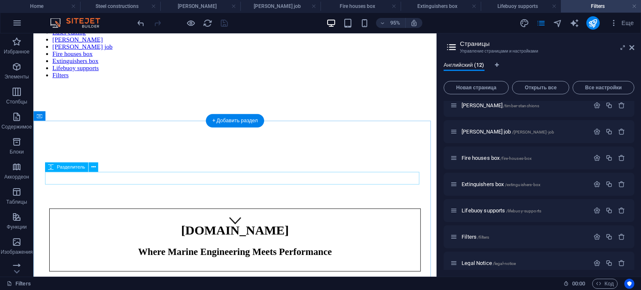
scroll to position [0, 0]
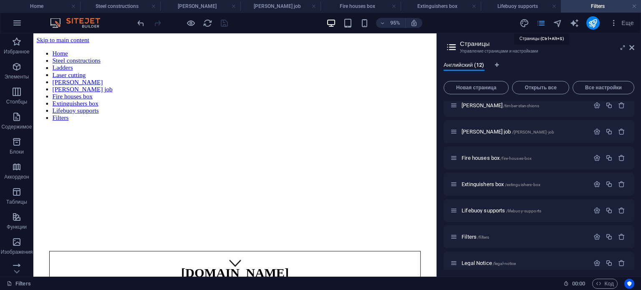
click at [542, 22] on icon "pages" at bounding box center [541, 23] width 10 height 10
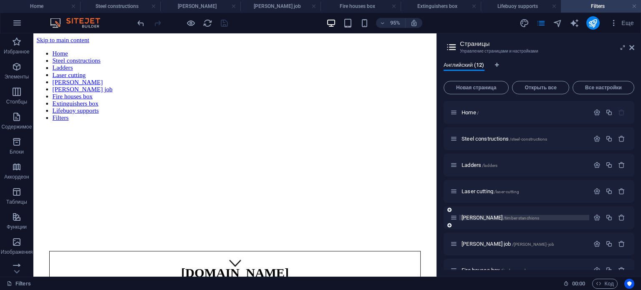
click at [480, 219] on span "Timber stanchions /timber-stanchions" at bounding box center [500, 217] width 78 height 6
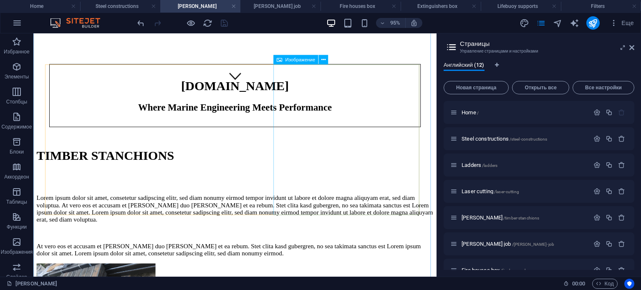
scroll to position [201, 0]
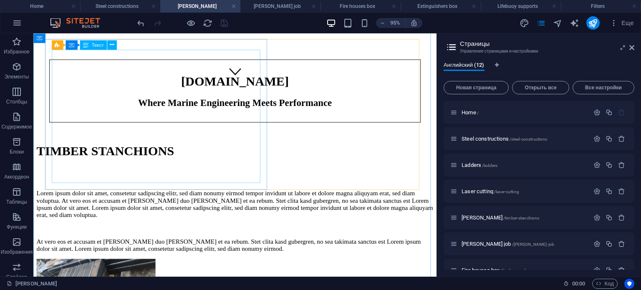
click at [144, 198] on div "Lorem ipsum dolor sit amet, consetetur sadipscing elitr, sed diam nonumy eirmod…" at bounding box center [246, 231] width 418 height 66
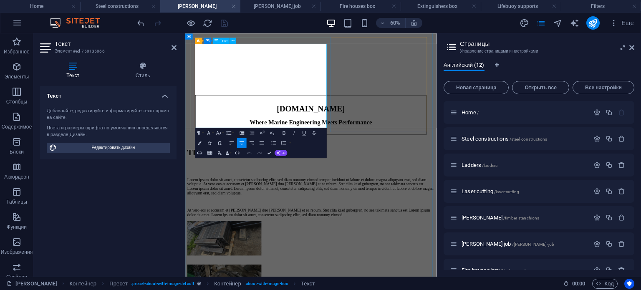
click at [284, 273] on p "Lorem ipsum dolor sit amet, consetetur sadipscing elitr, sed diam nonumy eirmod…" at bounding box center [395, 288] width 412 height 30
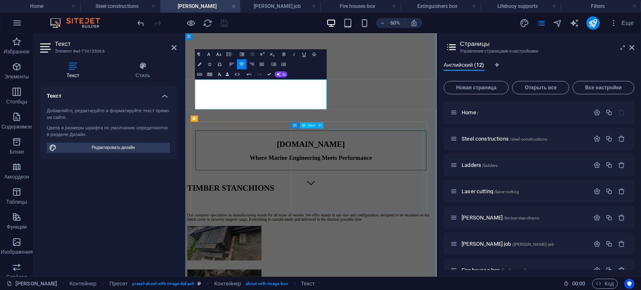
scroll to position [118, 0]
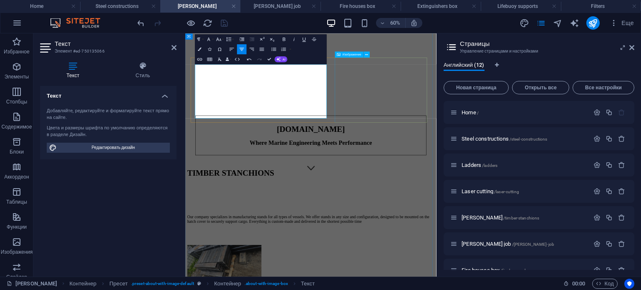
scroll to position [167, 0]
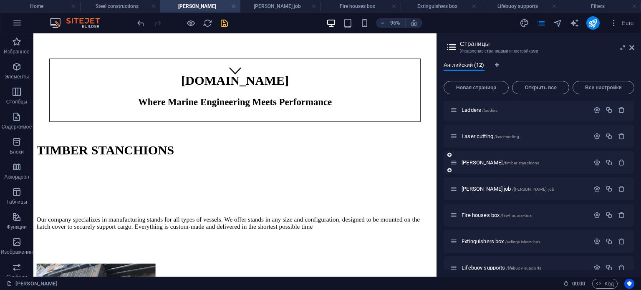
scroll to position [58, 0]
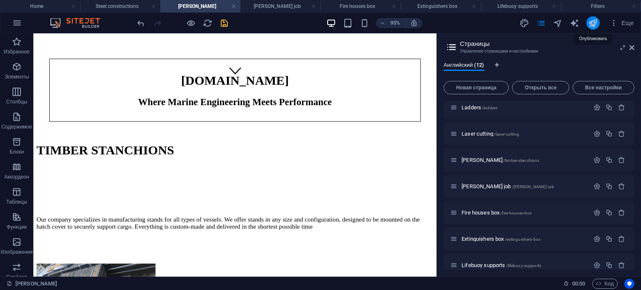
click at [589, 21] on icon "publish" at bounding box center [593, 23] width 10 height 10
